Goal: Task Accomplishment & Management: Use online tool/utility

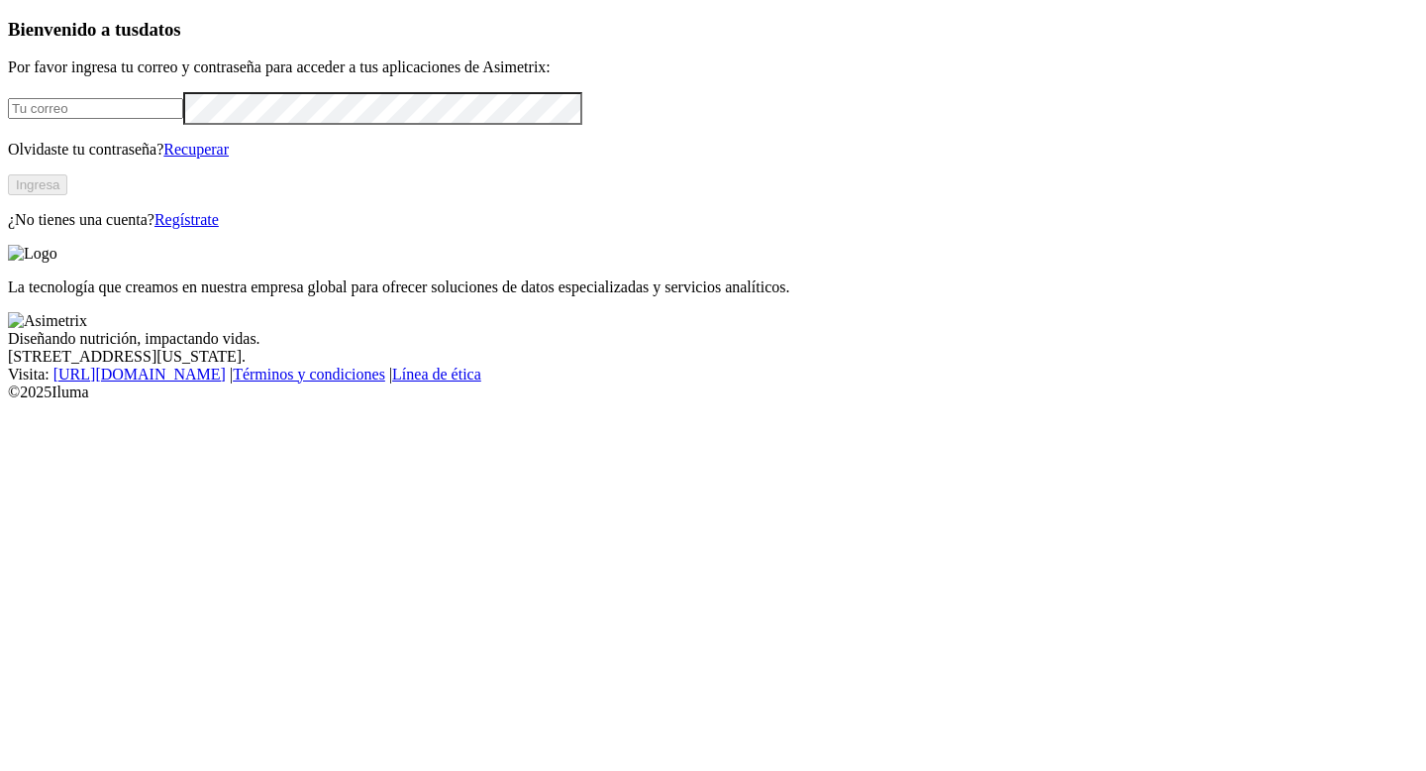
click at [161, 119] on input "email" at bounding box center [95, 108] width 175 height 21
type input "[EMAIL_ADDRESS][DOMAIN_NAME]"
click at [67, 195] on button "Ingresa" at bounding box center [37, 184] width 59 height 21
